Goal: Task Accomplishment & Management: Manage account settings

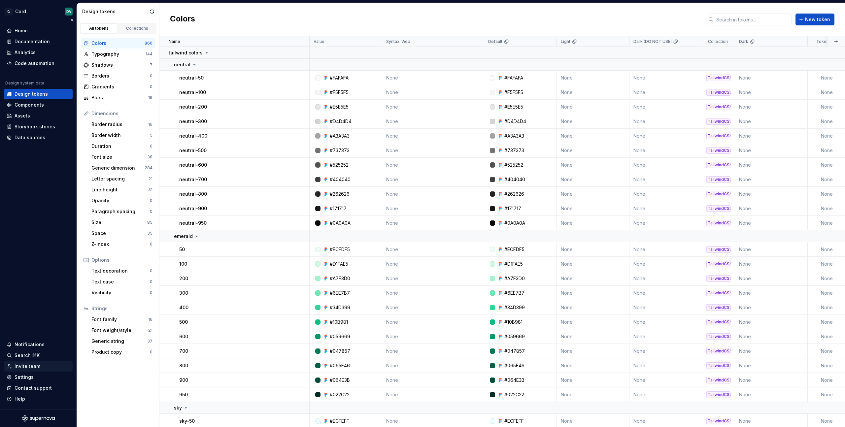
click at [30, 365] on div "Invite team" at bounding box center [28, 366] width 26 height 7
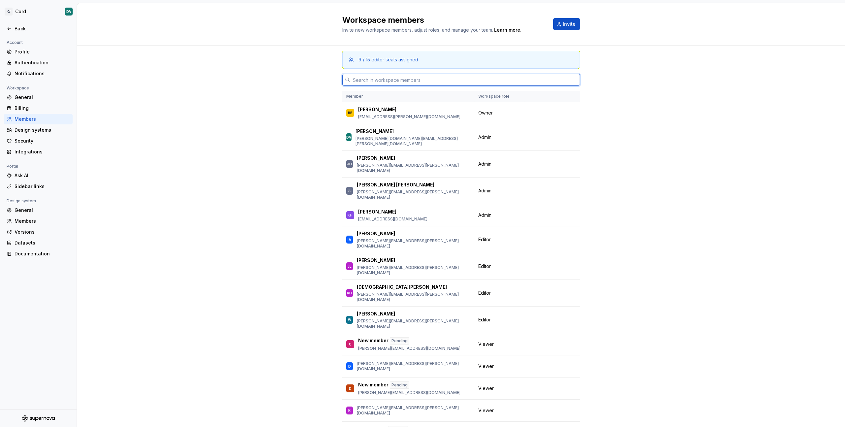
click at [401, 76] on input "text" at bounding box center [465, 80] width 230 height 12
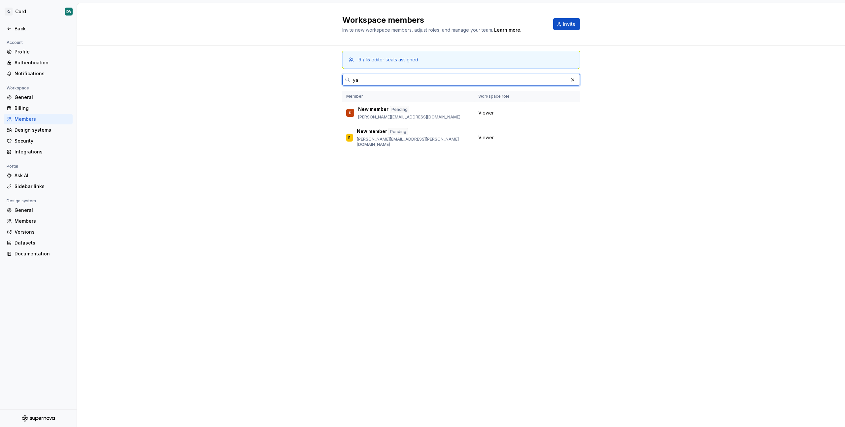
type input "y"
type input "m"
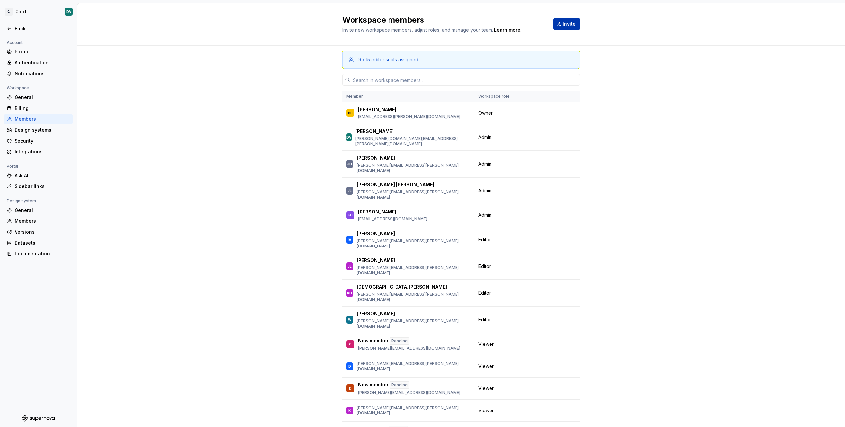
click at [575, 19] on button "Invite" at bounding box center [566, 24] width 27 height 12
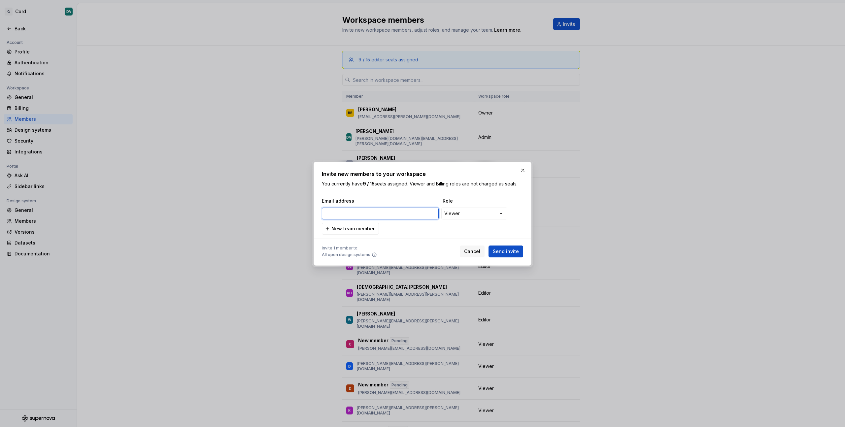
click at [381, 212] on input "email" at bounding box center [380, 214] width 117 height 12
paste input "[PERSON_NAME][EMAIL_ADDRESS][PERSON_NAME][DOMAIN_NAME]"
type input "[PERSON_NAME][EMAIL_ADDRESS][PERSON_NAME][DOMAIN_NAME]"
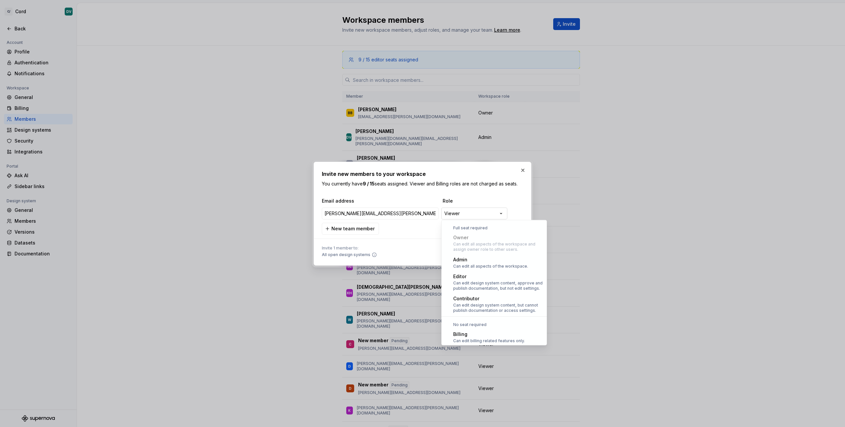
click at [472, 214] on div "**********" at bounding box center [422, 213] width 845 height 427
select select "*******"
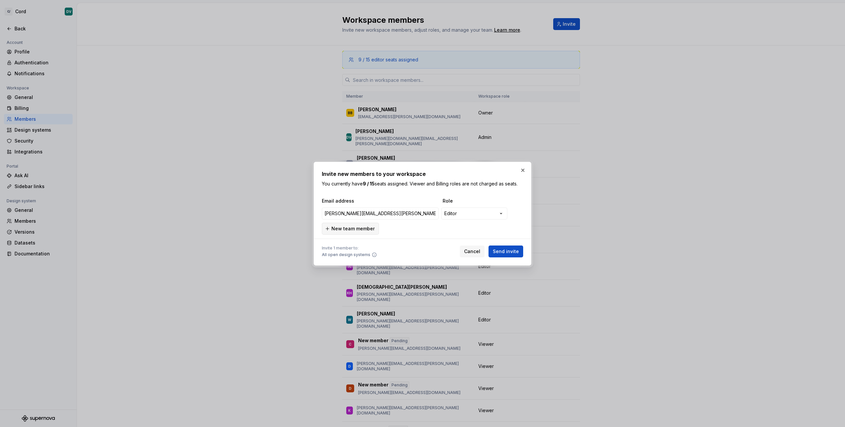
click at [340, 230] on span "New team member" at bounding box center [352, 228] width 43 height 7
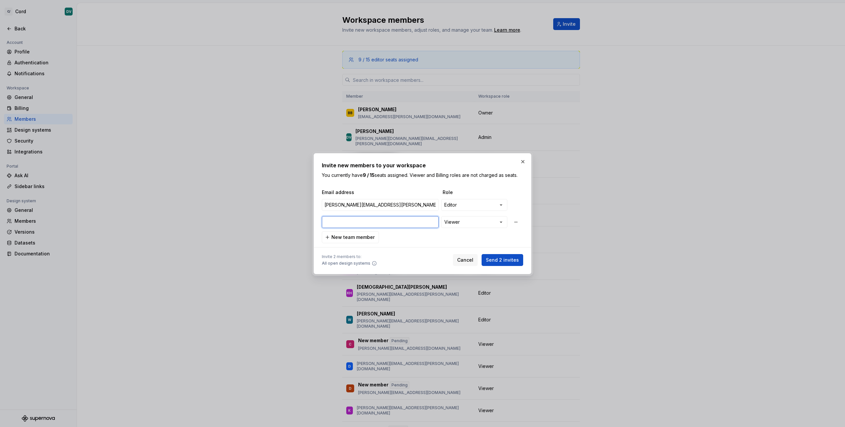
click at [377, 218] on input "email" at bounding box center [380, 222] width 117 height 12
click at [377, 219] on input "email" at bounding box center [380, 222] width 117 height 12
paste input "[PERSON_NAME][EMAIL_ADDRESS][PERSON_NAME][DOMAIN_NAME]"
type input "[PERSON_NAME][EMAIL_ADDRESS][PERSON_NAME][DOMAIN_NAME]"
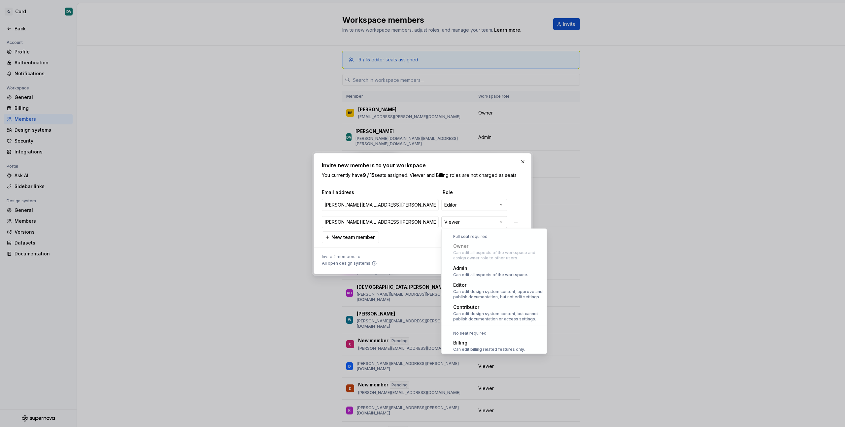
click at [468, 223] on div "**********" at bounding box center [422, 213] width 845 height 427
select select "*******"
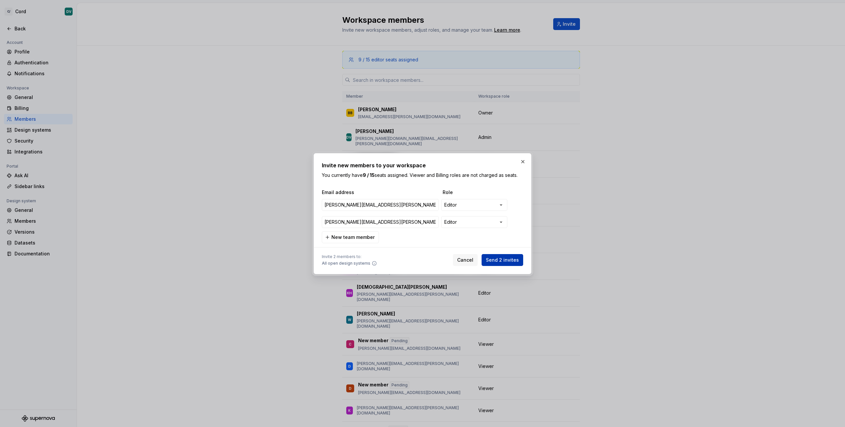
click at [514, 263] on span "Send 2 invites" at bounding box center [502, 260] width 33 height 7
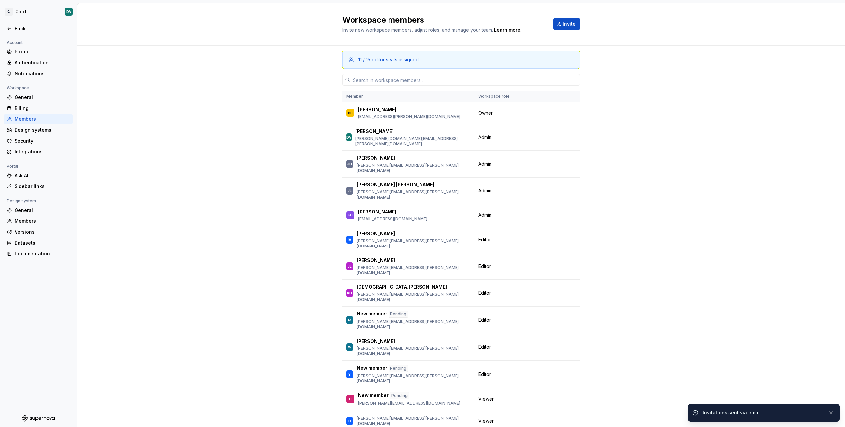
click at [257, 185] on div "11 / 15 editor seats assigned Member Workspace role BB [PERSON_NAME] [PERSON_NA…" at bounding box center [461, 258] width 768 height 424
click at [109, 70] on div "11 / 15 editor seats assigned Member Workspace role BB [PERSON_NAME] [PERSON_NA…" at bounding box center [461, 258] width 768 height 424
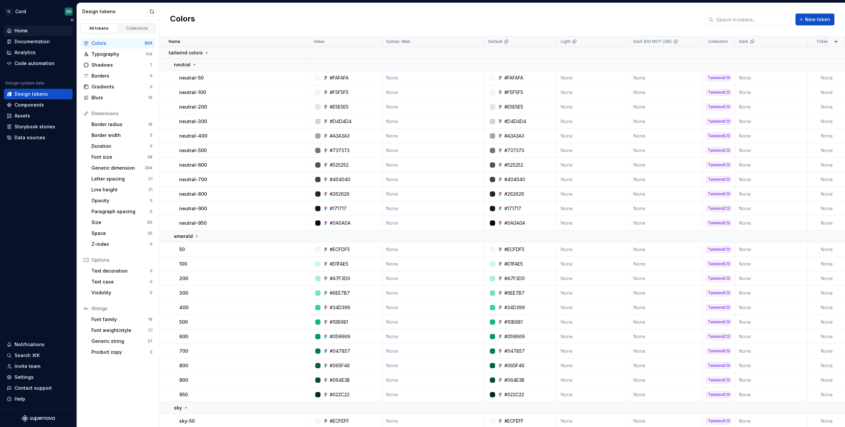
click at [18, 29] on div "Home" at bounding box center [21, 30] width 13 height 7
click at [29, 39] on div "Documentation" at bounding box center [32, 41] width 35 height 7
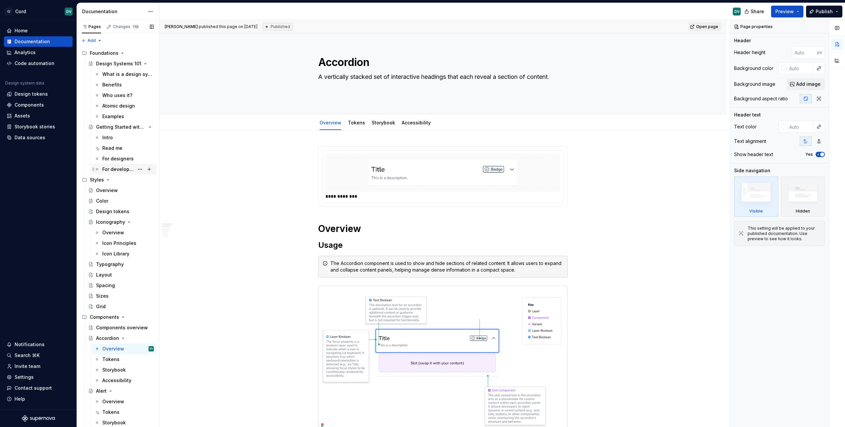
click at [113, 172] on div "For developers" at bounding box center [118, 169] width 32 height 7
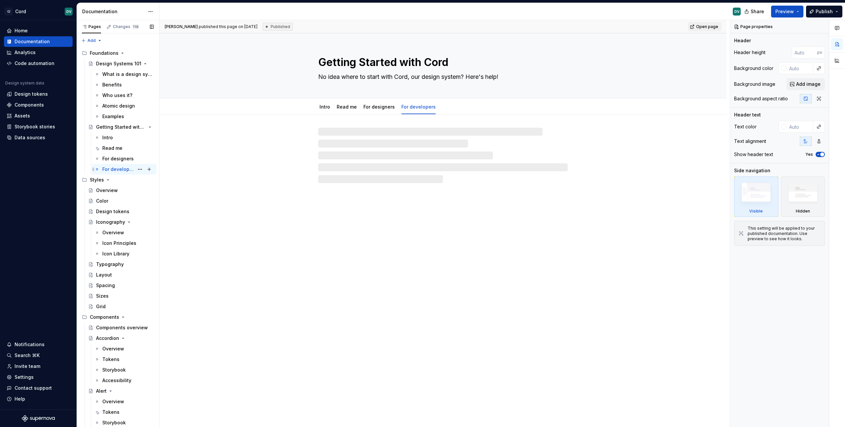
click at [110, 171] on div "For developers" at bounding box center [118, 169] width 32 height 7
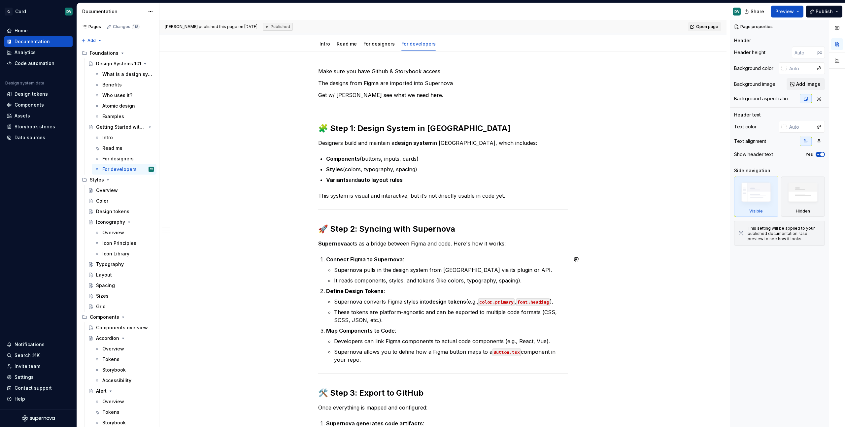
scroll to position [12, 0]
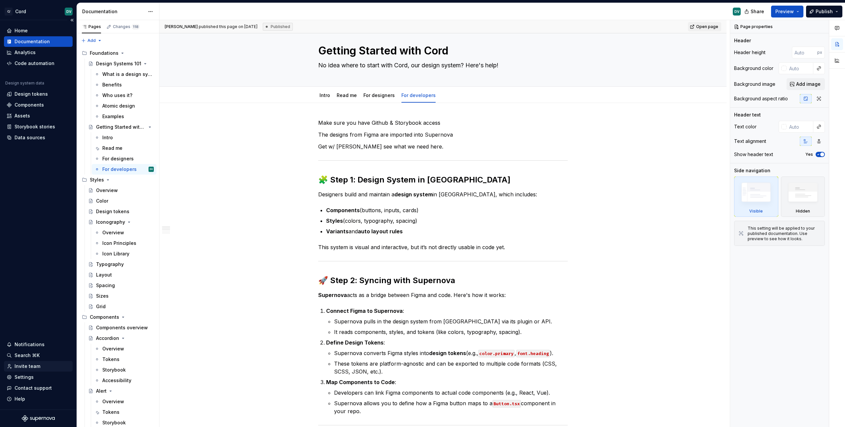
type textarea "*"
click at [30, 364] on div "Invite team" at bounding box center [28, 366] width 26 height 7
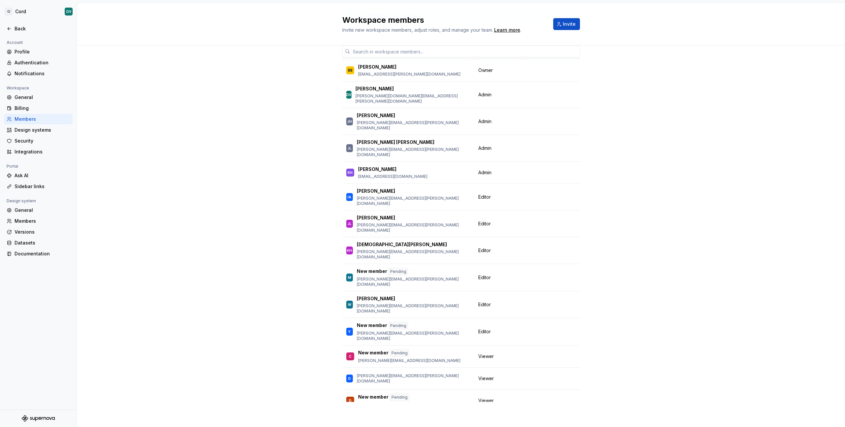
click at [285, 155] on div "11 / 15 editor seats assigned Member Workspace role BB [PERSON_NAME] [PERSON_NA…" at bounding box center [461, 215] width 768 height 424
click at [567, 327] on button "button" at bounding box center [571, 331] width 9 height 9
click at [512, 318] on div "Remove from workspace" at bounding box center [523, 318] width 57 height 7
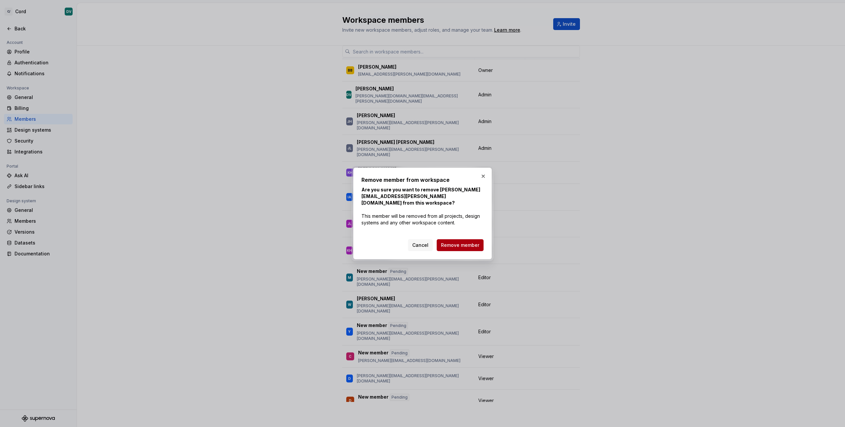
click at [452, 248] on span "Remove member" at bounding box center [460, 245] width 38 height 7
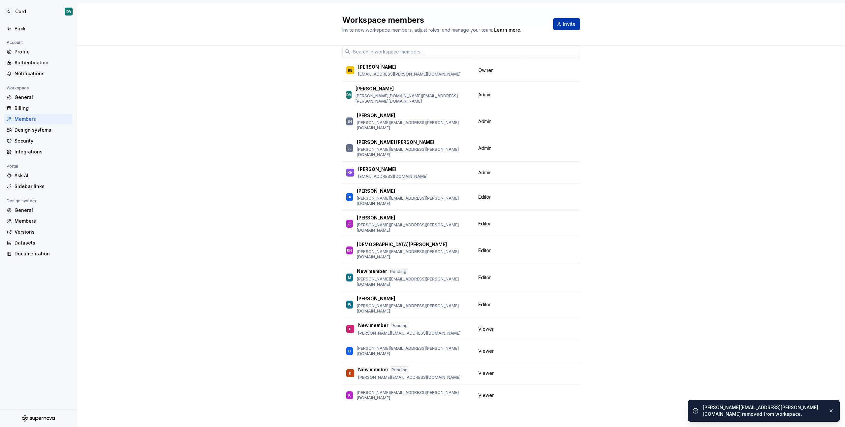
click at [572, 24] on span "Invite" at bounding box center [569, 24] width 13 height 7
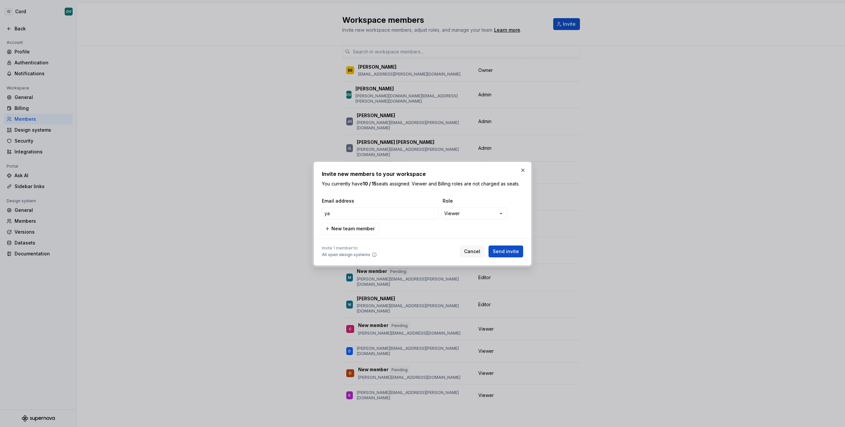
type input "y"
click at [381, 211] on input "email" at bounding box center [380, 214] width 117 height 12
click at [382, 211] on input "email" at bounding box center [380, 214] width 117 height 12
click at [397, 213] on input "email" at bounding box center [380, 214] width 117 height 12
paste input "[PERSON_NAME][EMAIL_ADDRESS][PERSON_NAME][DOMAIN_NAME]"
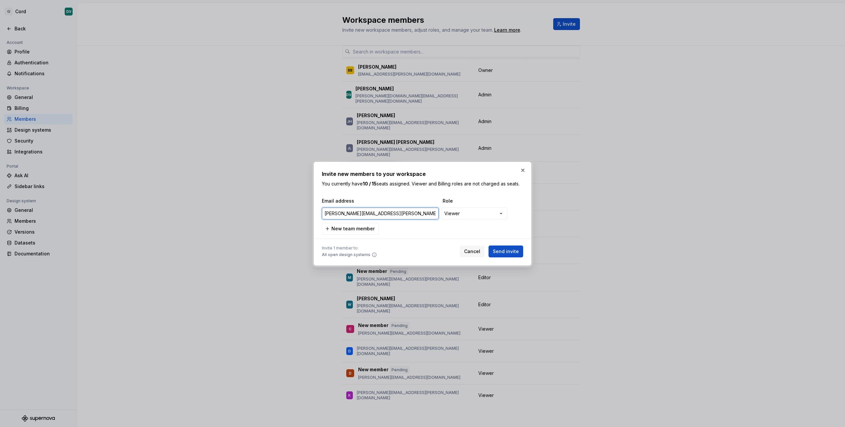
type input "[PERSON_NAME][EMAIL_ADDRESS][PERSON_NAME][DOMAIN_NAME]"
click at [477, 214] on div "**********" at bounding box center [422, 213] width 845 height 427
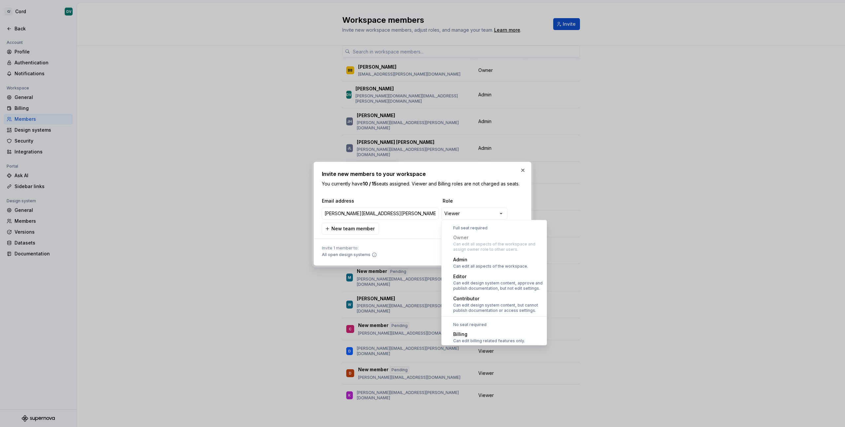
scroll to position [18, 0]
select select "*******"
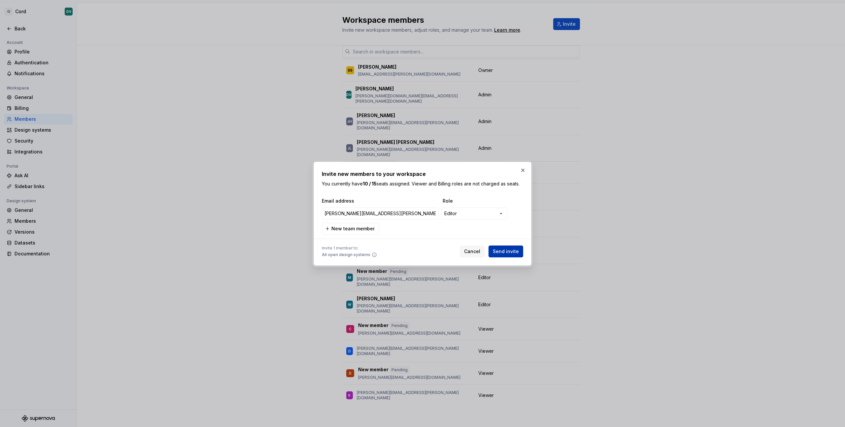
click at [503, 254] on span "Send invite" at bounding box center [506, 251] width 26 height 7
click at [392, 215] on input "[PERSON_NAME][EMAIL_ADDRESS][PERSON_NAME][DOMAIN_NAME]" at bounding box center [380, 214] width 117 height 12
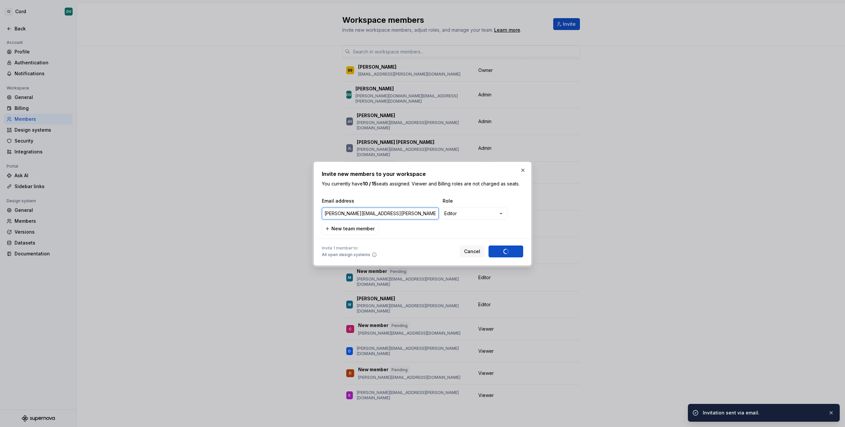
click at [392, 215] on input "[PERSON_NAME][EMAIL_ADDRESS][PERSON_NAME][DOMAIN_NAME]" at bounding box center [380, 214] width 117 height 12
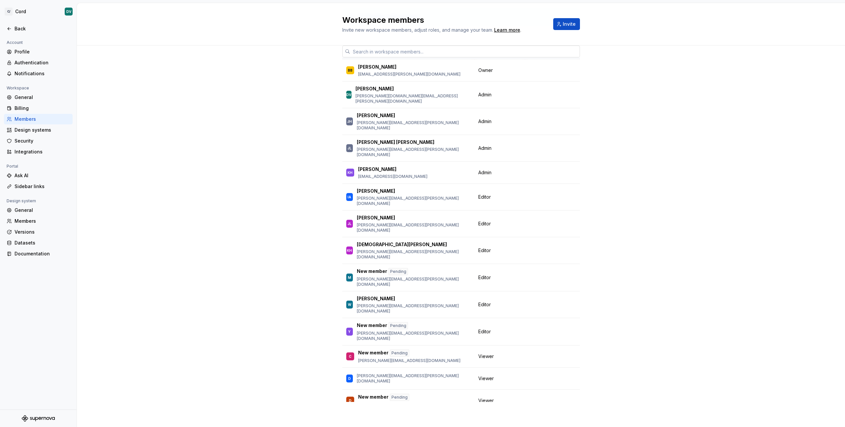
click at [394, 52] on input "text" at bounding box center [465, 52] width 230 height 12
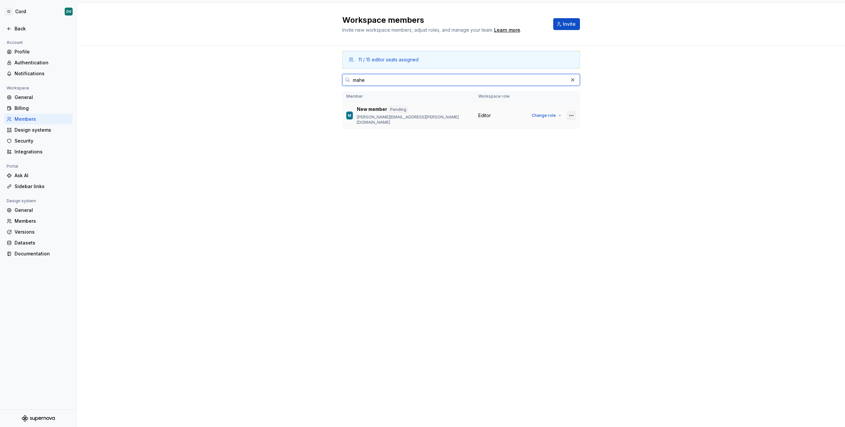
type input "mahe"
click at [572, 112] on button "button" at bounding box center [571, 115] width 9 height 9
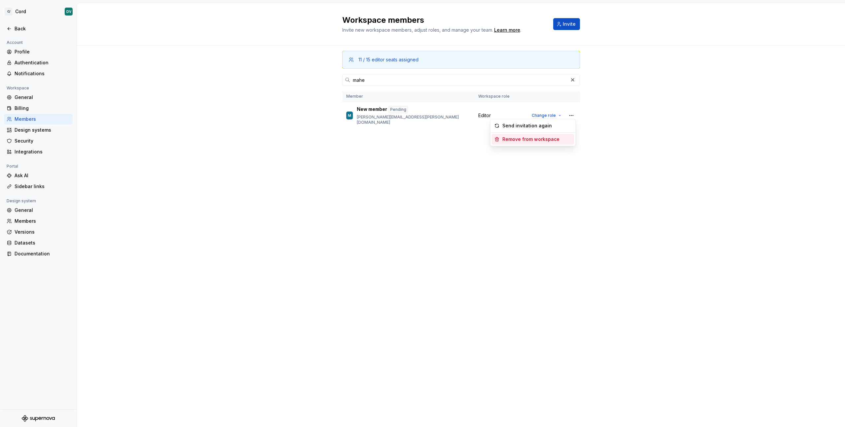
click at [548, 136] on span "Remove from workspace" at bounding box center [533, 139] width 83 height 11
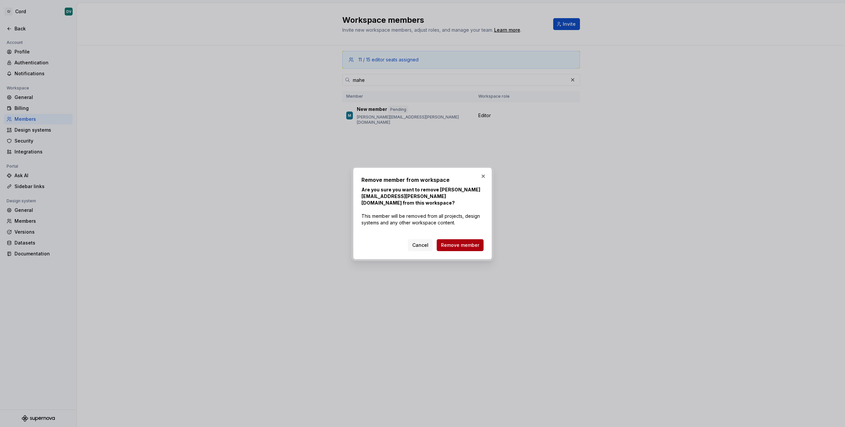
click at [448, 243] on span "Remove member" at bounding box center [460, 245] width 38 height 7
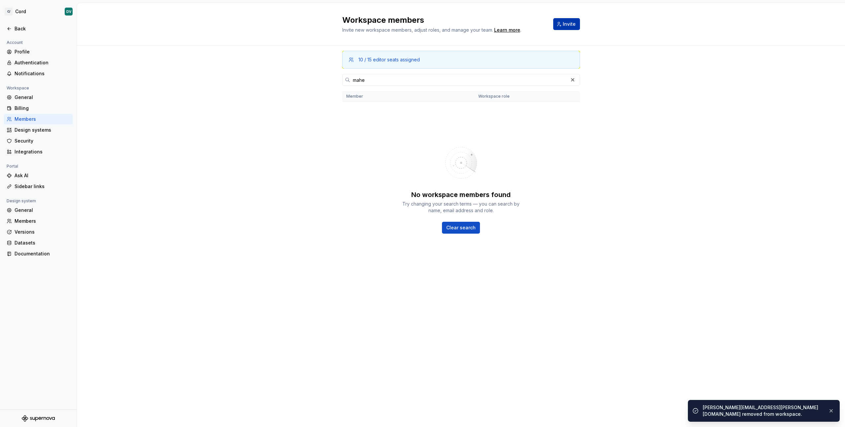
click at [562, 24] on button "Invite" at bounding box center [566, 24] width 27 height 12
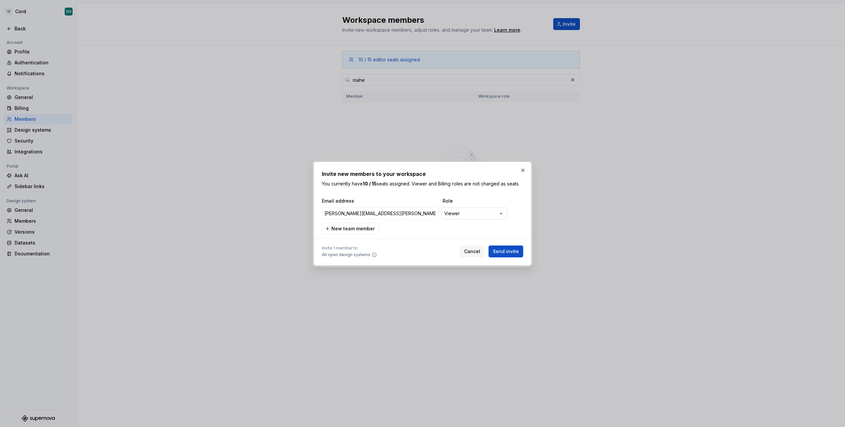
type input "[PERSON_NAME][EMAIL_ADDRESS][PERSON_NAME][DOMAIN_NAME]"
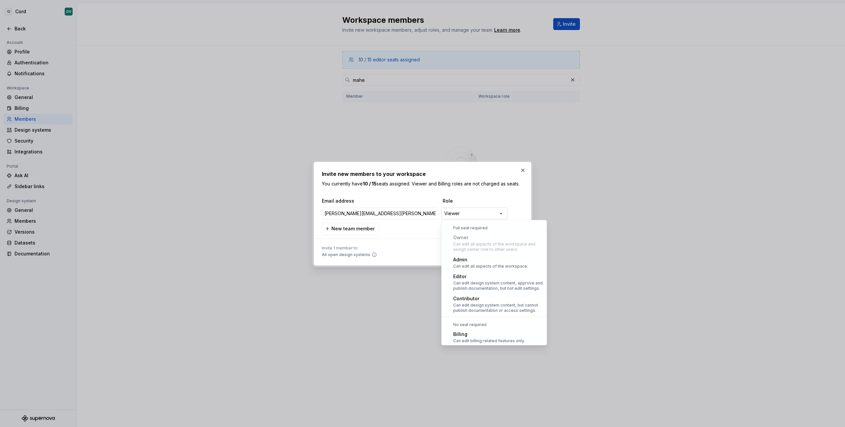
click at [479, 211] on div "**********" at bounding box center [422, 213] width 845 height 427
select select "*******"
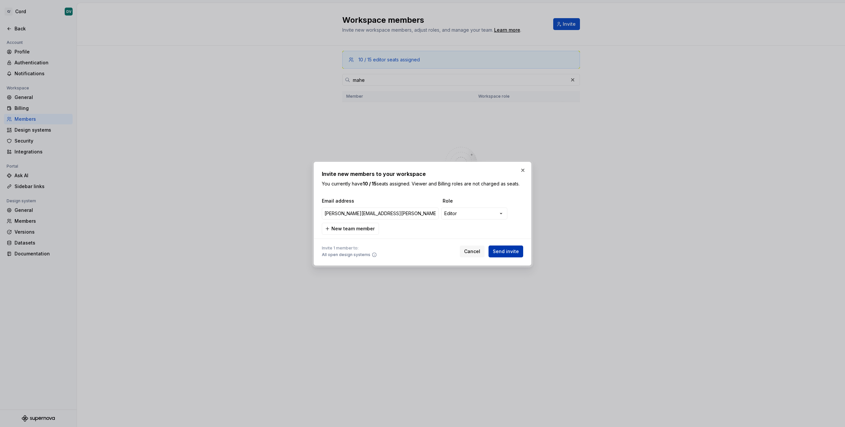
click at [512, 256] on button "Send invite" at bounding box center [506, 252] width 35 height 12
click at [405, 214] on input "[PERSON_NAME][EMAIL_ADDRESS][PERSON_NAME][DOMAIN_NAME]" at bounding box center [380, 214] width 117 height 12
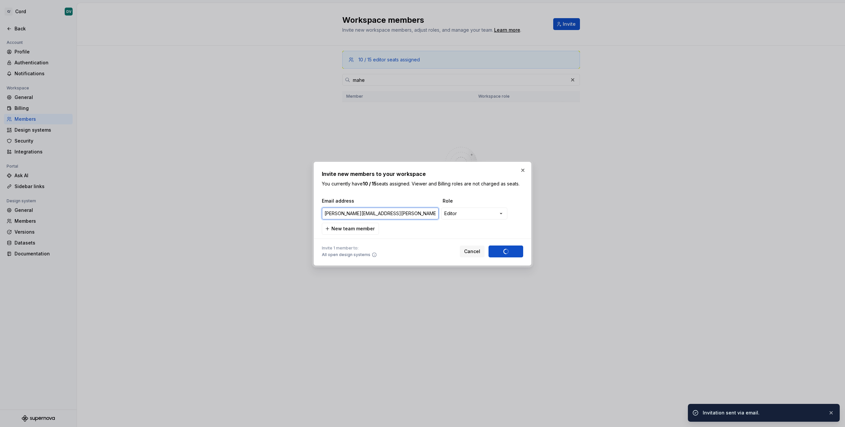
click at [405, 214] on input "[PERSON_NAME][EMAIL_ADDRESS][PERSON_NAME][DOMAIN_NAME]" at bounding box center [380, 214] width 117 height 12
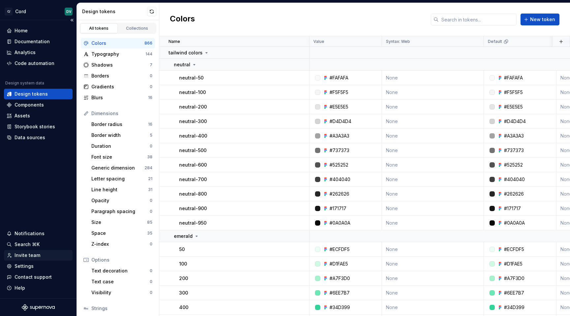
click at [35, 254] on div "Invite team" at bounding box center [28, 255] width 26 height 7
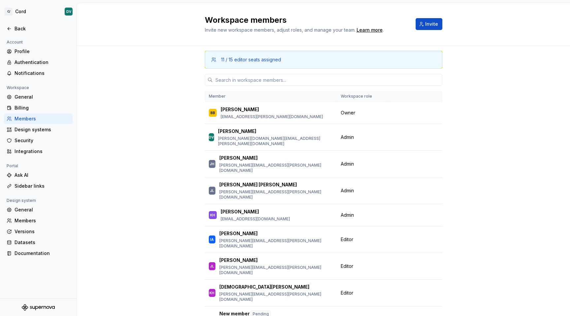
click at [274, 61] on div "11 / 15 editor seats assigned" at bounding box center [251, 59] width 60 height 7
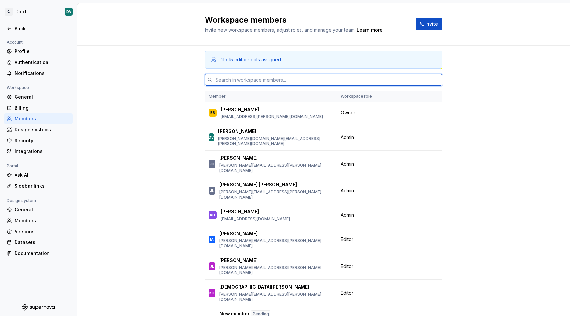
click at [268, 76] on input "text" at bounding box center [328, 80] width 230 height 12
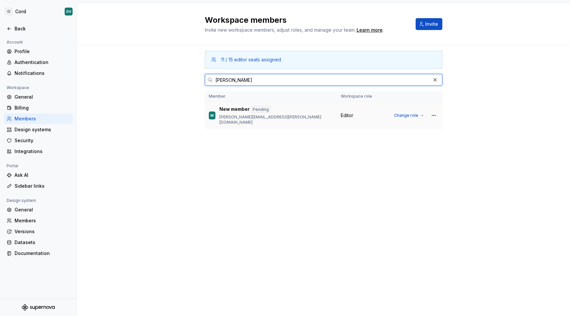
type input "[PERSON_NAME]"
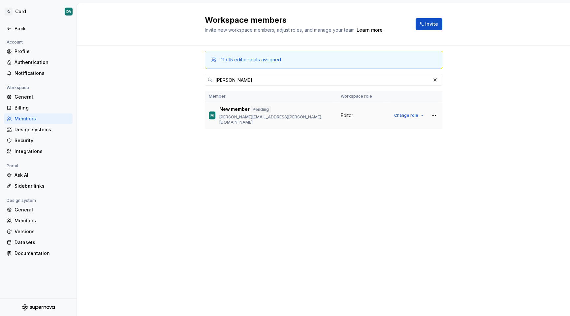
click at [262, 118] on p "[PERSON_NAME][EMAIL_ADDRESS][PERSON_NAME][DOMAIN_NAME]" at bounding box center [277, 120] width 114 height 11
copy p "[PERSON_NAME][EMAIL_ADDRESS][PERSON_NAME][DOMAIN_NAME]"
click at [328, 176] on div "11 / 15 editor seats assigned maher Member Workspace role M New member Pending …" at bounding box center [324, 169] width 238 height 246
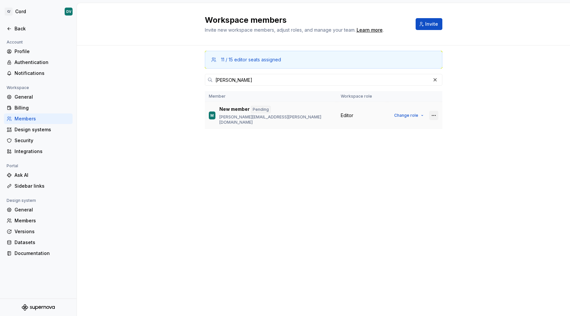
click at [433, 112] on button "button" at bounding box center [434, 115] width 9 height 9
click at [401, 127] on div "Send invitation again" at bounding box center [390, 125] width 50 height 7
click at [265, 148] on div "11 / 15 editor seats assigned maher Member Workspace role M New member Pending …" at bounding box center [324, 169] width 238 height 246
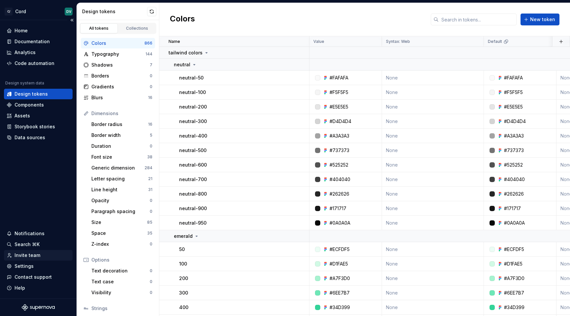
click at [31, 257] on div "Invite team" at bounding box center [28, 255] width 26 height 7
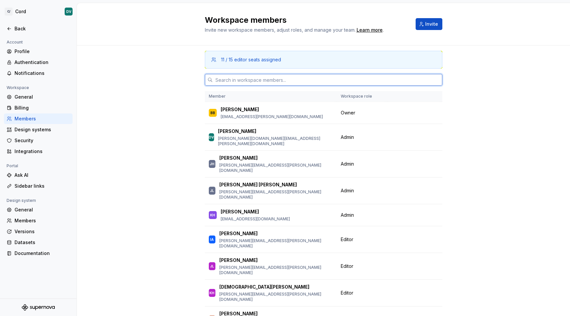
click at [253, 81] on input "text" at bounding box center [328, 80] width 230 height 12
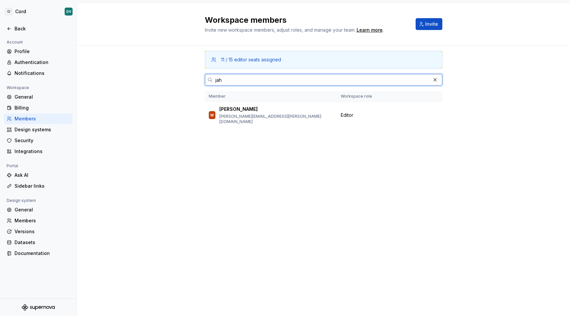
type input "jah"
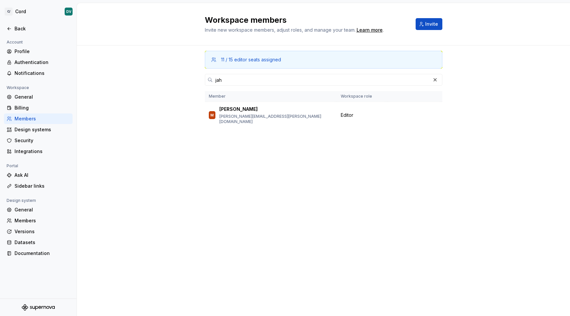
click at [233, 187] on div "11 / 15 editor seats assigned jah Member Workspace role M Maher maher.jahan@cov…" at bounding box center [324, 169] width 238 height 246
